Goal: Transaction & Acquisition: Purchase product/service

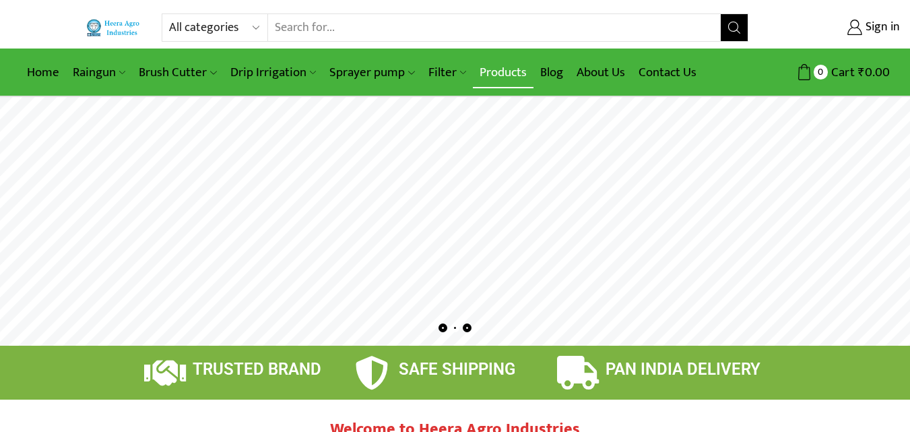
click at [506, 77] on link "Products" at bounding box center [503, 73] width 61 height 32
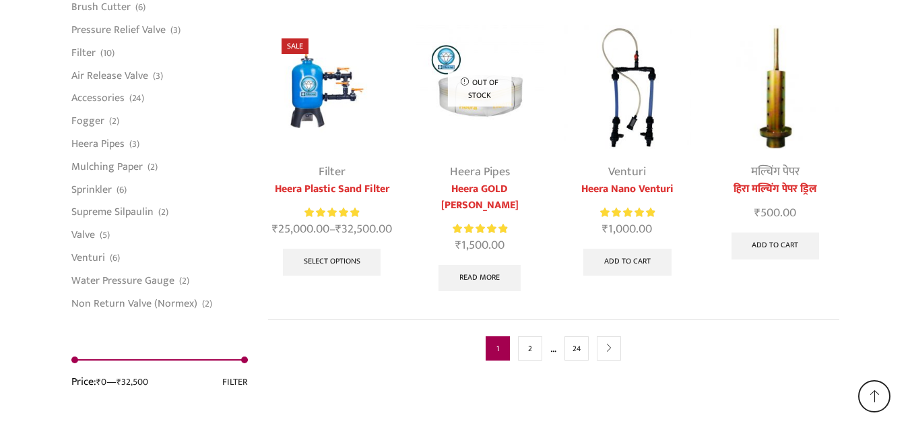
scroll to position [3477, 0]
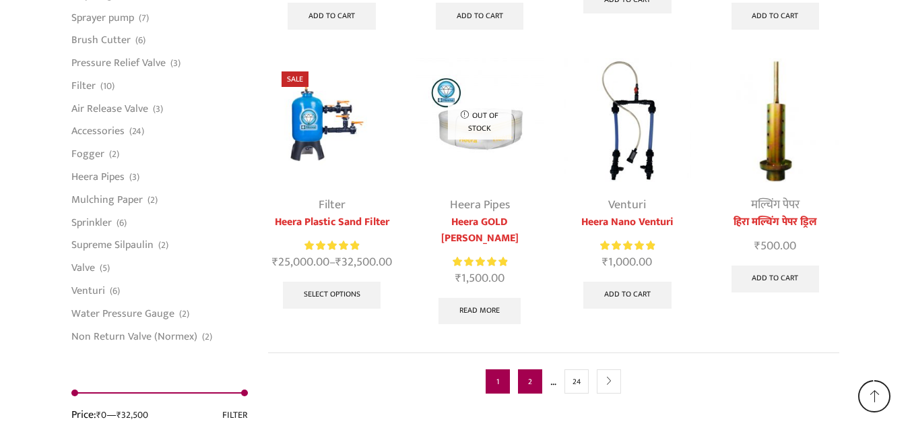
click at [531, 369] on link "2" at bounding box center [530, 381] width 24 height 24
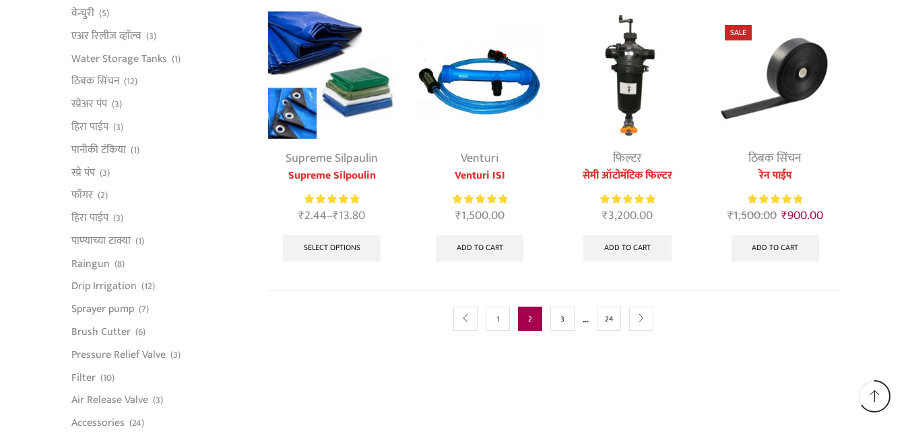
scroll to position [749, 0]
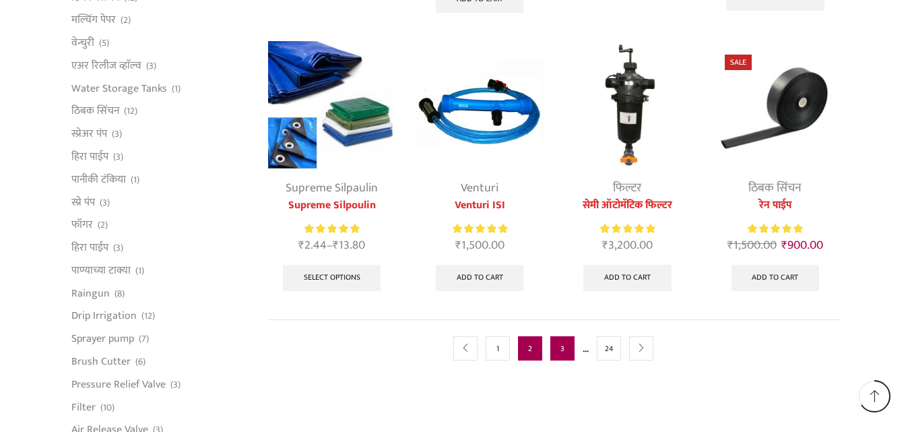
click at [561, 345] on link "3" at bounding box center [562, 348] width 24 height 24
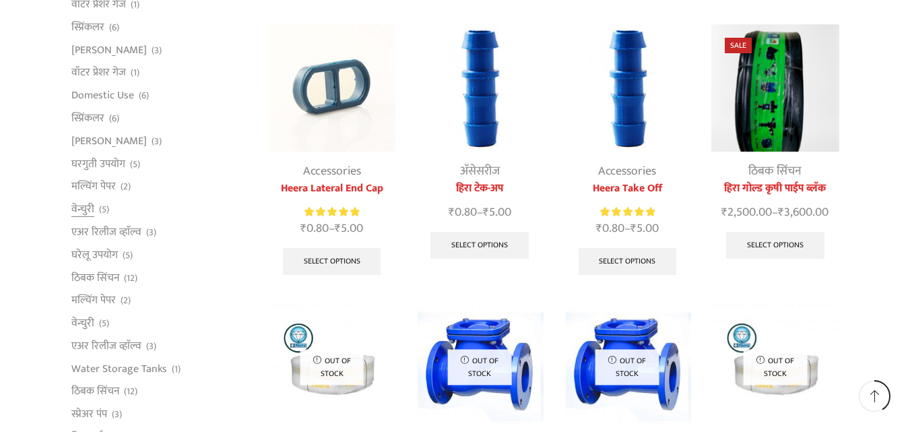
scroll to position [471, 0]
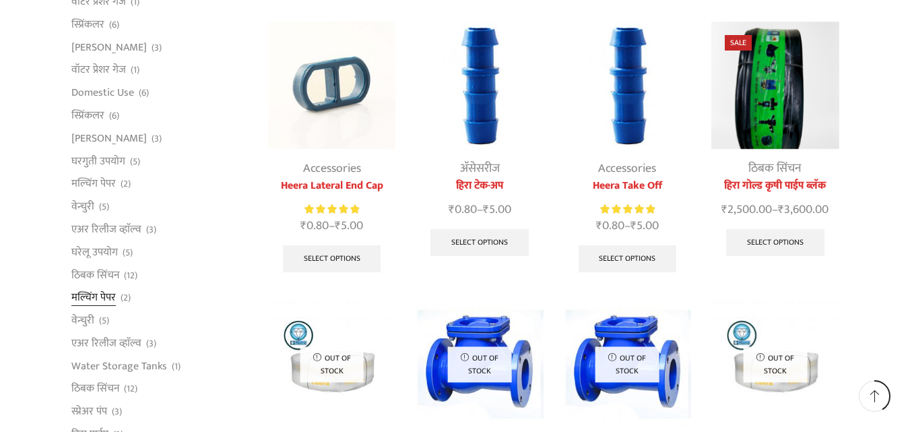
click at [99, 298] on link "मल्चिंग पेपर" at bounding box center [93, 297] width 44 height 23
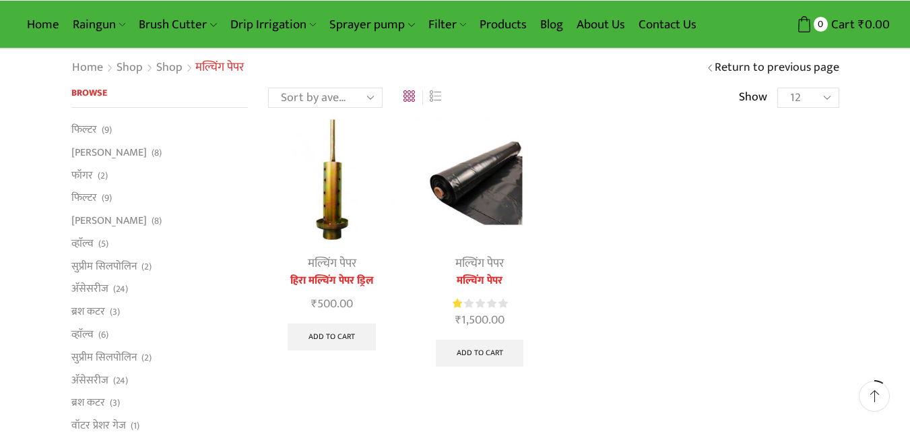
scroll to position [135, 0]
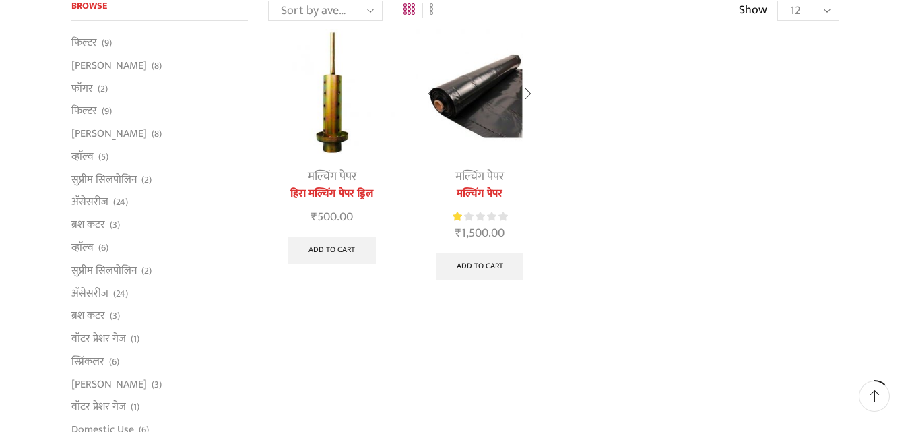
click at [483, 123] on img at bounding box center [478, 92] width 127 height 127
